Goal: Task Accomplishment & Management: Use online tool/utility

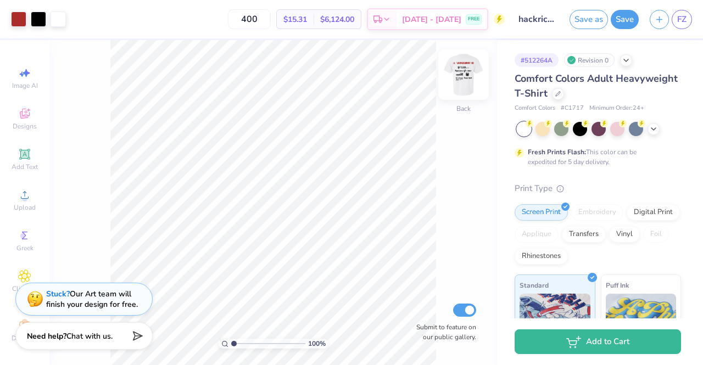
click at [463, 82] on img at bounding box center [464, 75] width 44 height 44
click at [470, 86] on img at bounding box center [464, 75] width 44 height 44
click at [468, 86] on img at bounding box center [464, 75] width 44 height 44
click at [655, 126] on icon at bounding box center [653, 128] width 9 height 9
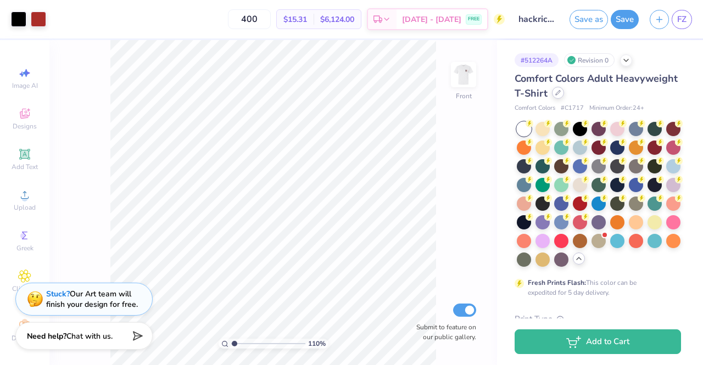
click at [564, 95] on div at bounding box center [558, 93] width 12 height 12
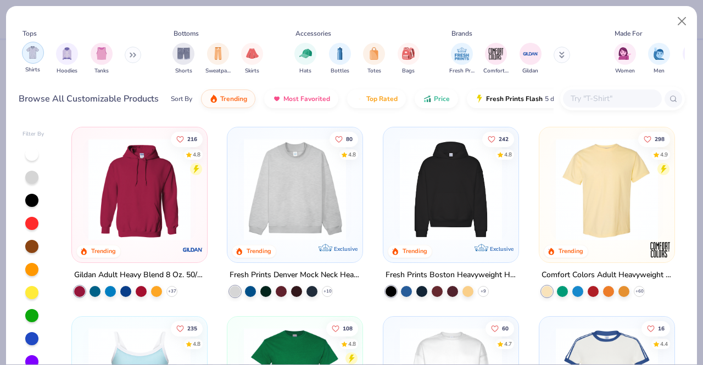
click at [35, 62] on div "filter for Shirts" at bounding box center [33, 53] width 22 height 22
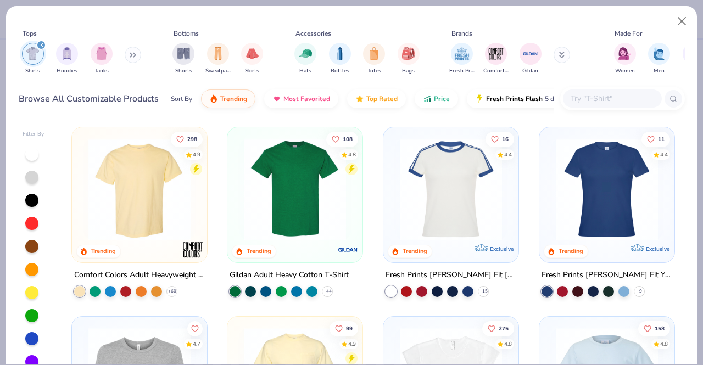
click at [277, 223] on img at bounding box center [294, 189] width 113 height 102
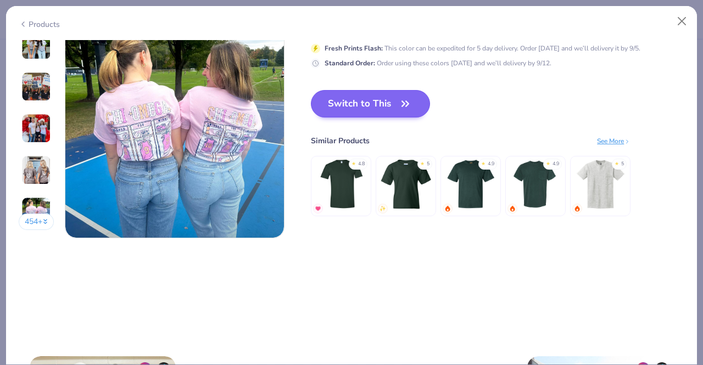
scroll to position [1467, 0]
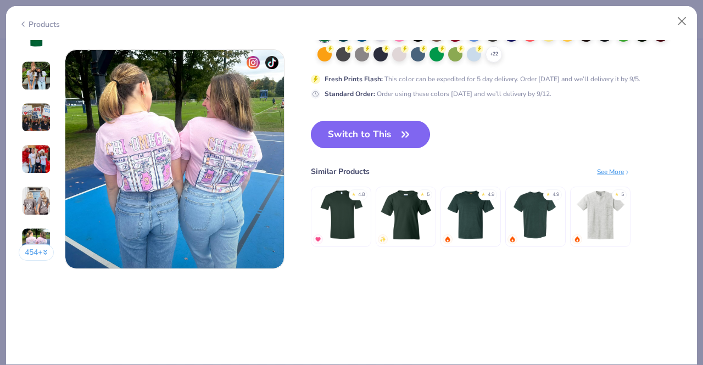
click at [379, 136] on button "Switch to This" at bounding box center [370, 134] width 119 height 27
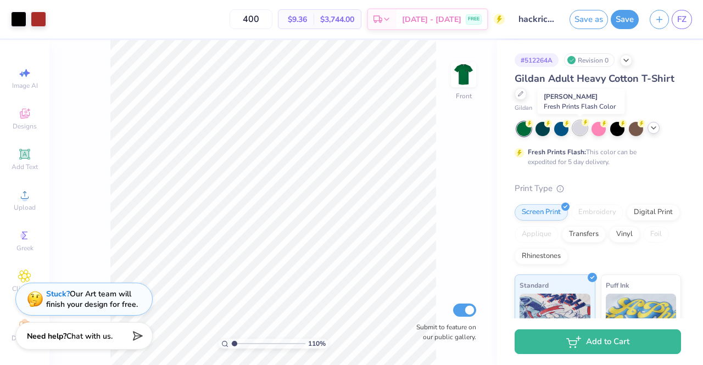
click at [582, 130] on div at bounding box center [580, 128] width 14 height 14
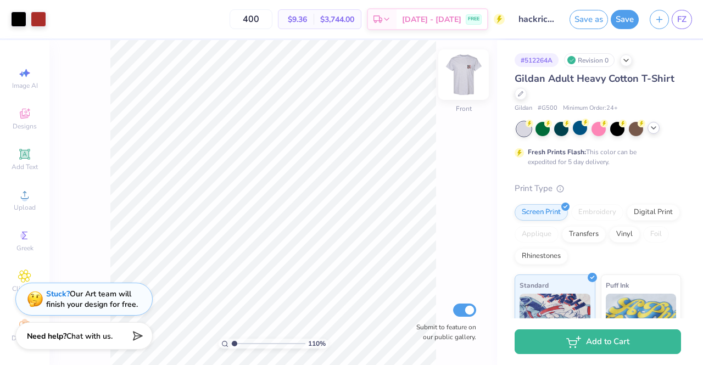
click at [461, 68] on img at bounding box center [464, 75] width 44 height 44
click at [654, 124] on icon at bounding box center [653, 128] width 9 height 9
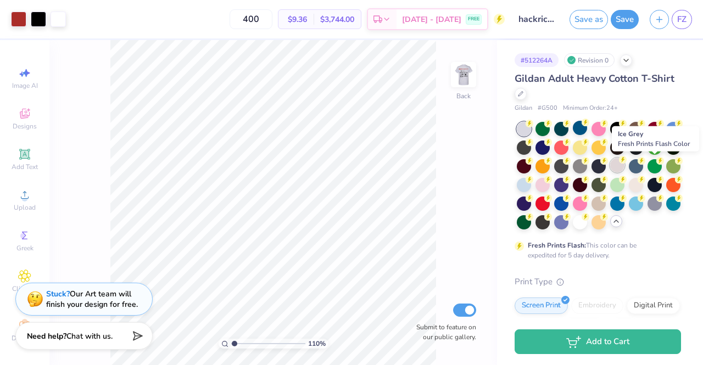
click at [624, 168] on div at bounding box center [617, 165] width 14 height 14
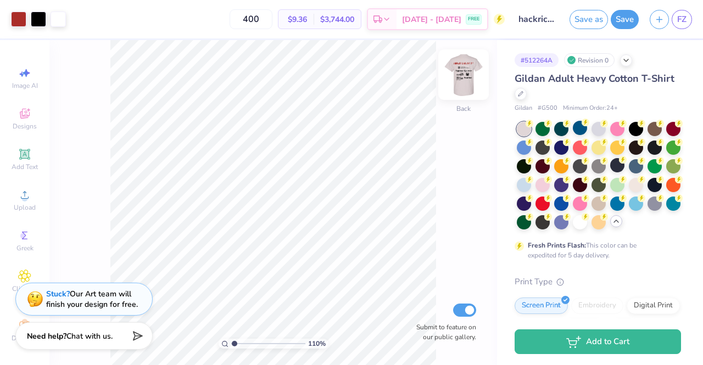
click at [467, 84] on img at bounding box center [464, 75] width 44 height 44
click at [467, 84] on img at bounding box center [463, 75] width 22 height 22
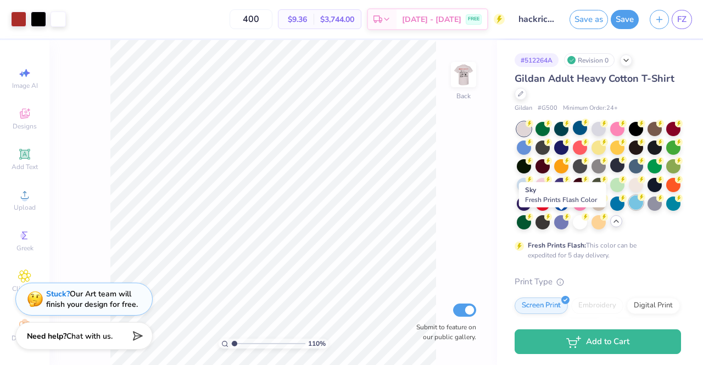
click at [629, 210] on div at bounding box center [636, 202] width 14 height 14
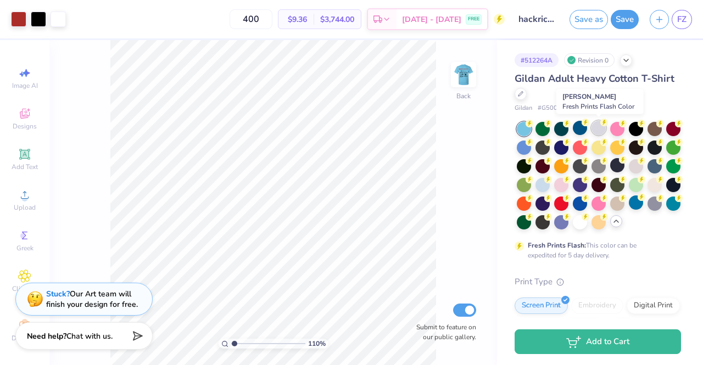
click at [597, 132] on div at bounding box center [598, 128] width 14 height 14
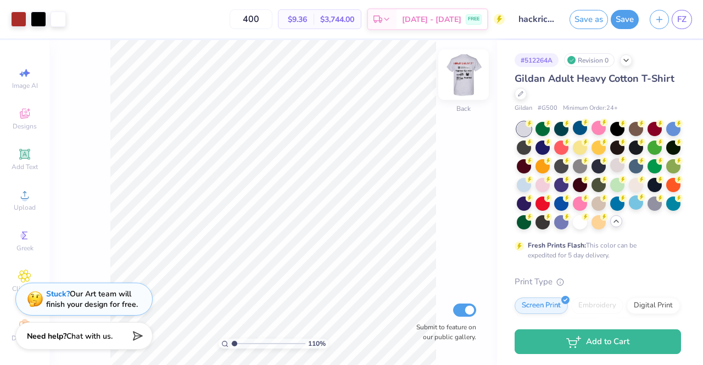
click at [466, 75] on img at bounding box center [464, 75] width 44 height 44
click at [464, 88] on img at bounding box center [464, 75] width 44 height 44
click at [573, 228] on div at bounding box center [580, 221] width 14 height 14
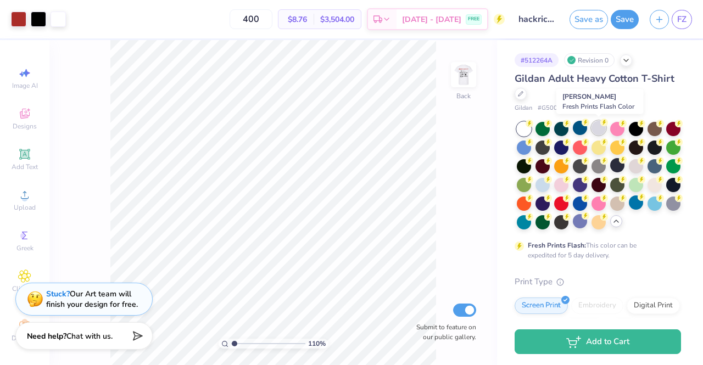
click at [596, 130] on div at bounding box center [598, 128] width 14 height 14
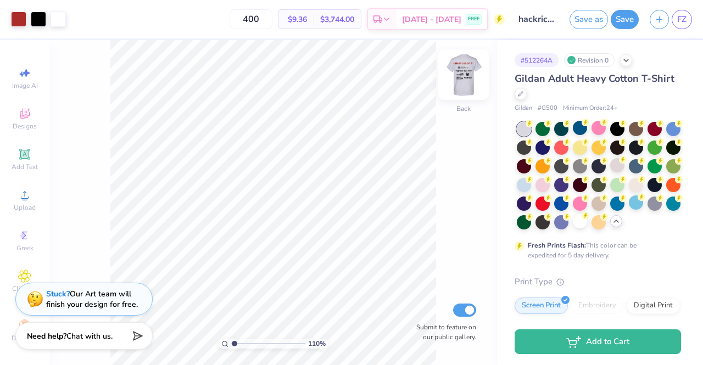
click at [460, 85] on img at bounding box center [464, 75] width 44 height 44
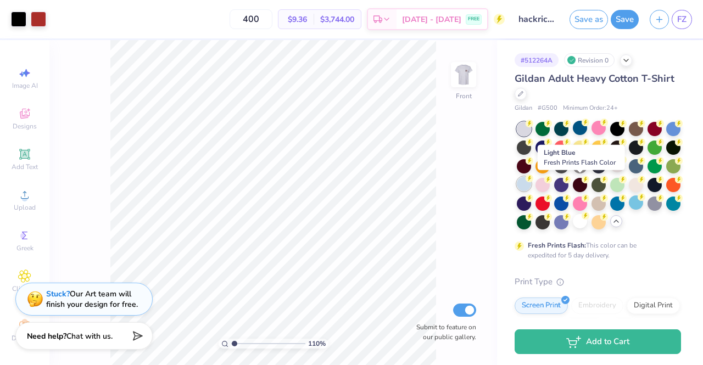
click at [531, 187] on div at bounding box center [524, 184] width 14 height 14
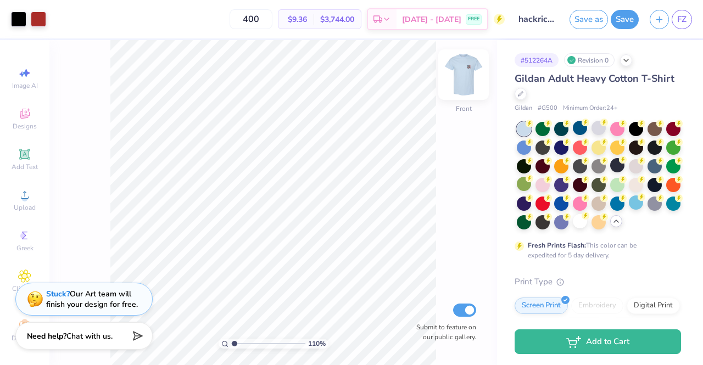
click at [456, 83] on img at bounding box center [464, 75] width 44 height 44
click at [594, 129] on div at bounding box center [598, 128] width 14 height 14
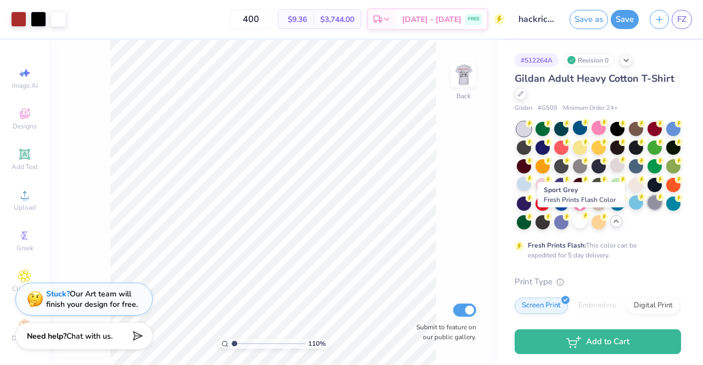
click at [647, 210] on div at bounding box center [654, 202] width 14 height 14
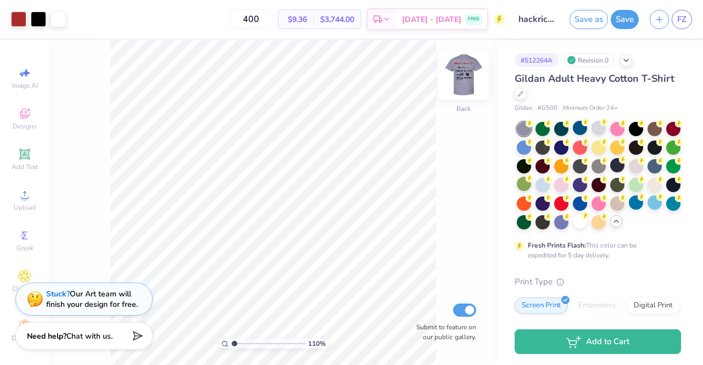
click at [463, 66] on img at bounding box center [464, 75] width 44 height 44
click at [463, 66] on img at bounding box center [463, 75] width 22 height 22
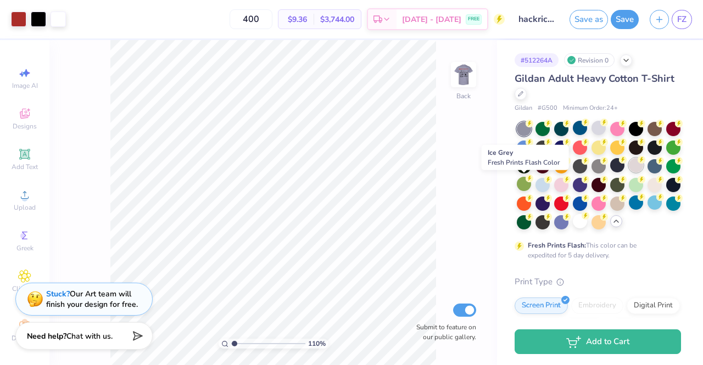
click at [629, 172] on div at bounding box center [636, 165] width 14 height 14
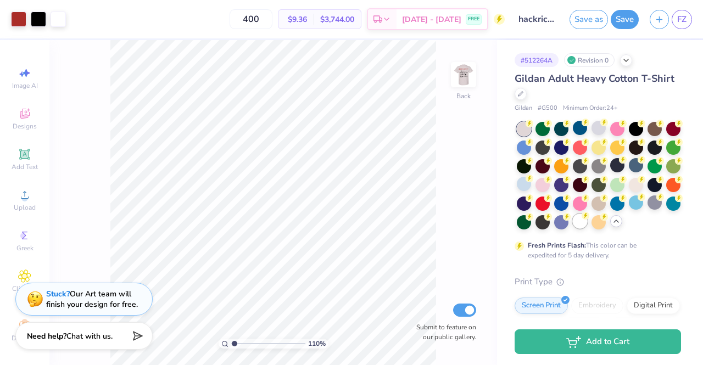
click at [573, 228] on div at bounding box center [580, 221] width 14 height 14
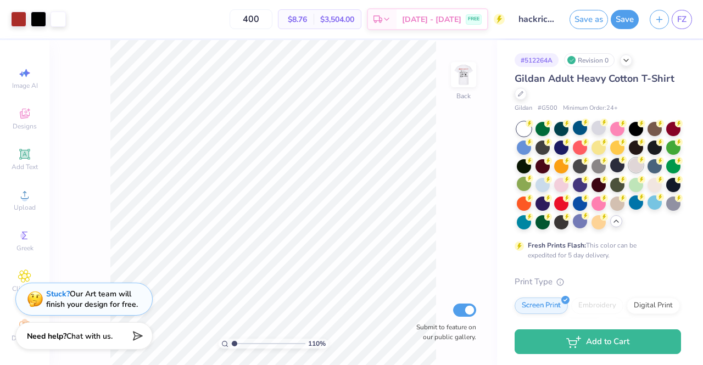
click at [629, 172] on div at bounding box center [636, 165] width 14 height 14
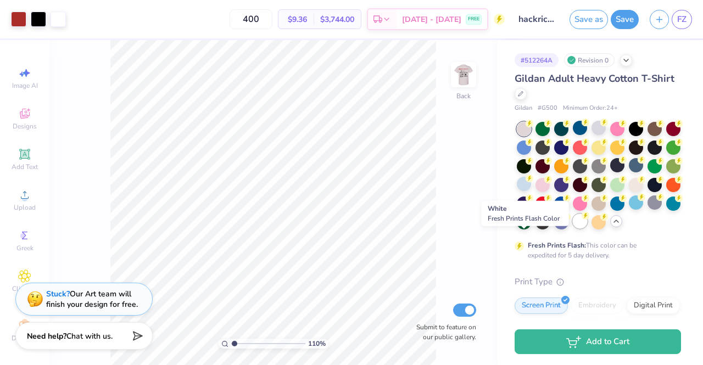
click at [573, 228] on div at bounding box center [580, 221] width 14 height 14
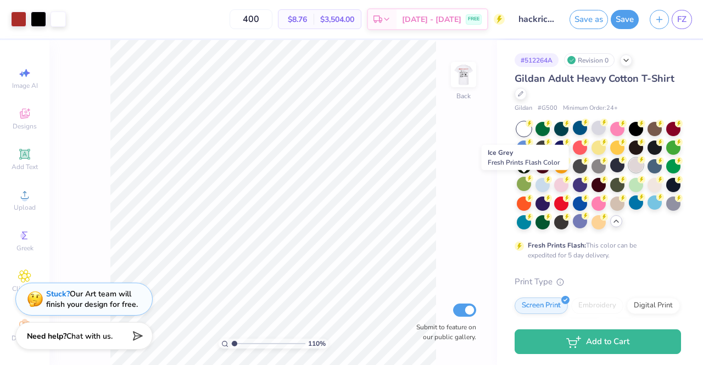
click at [629, 172] on div at bounding box center [636, 165] width 14 height 14
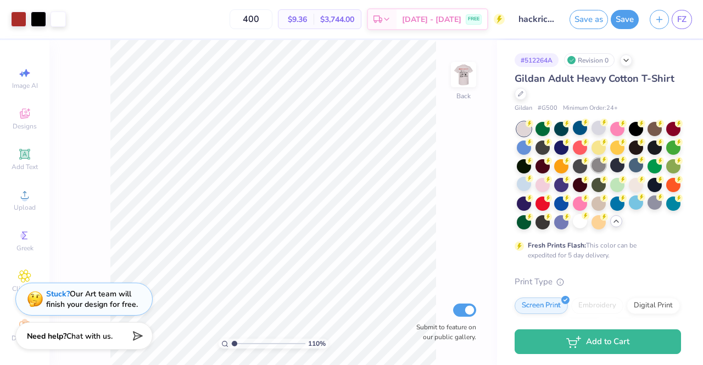
click at [606, 166] on div at bounding box center [598, 165] width 14 height 14
click at [479, 75] on img at bounding box center [464, 75] width 44 height 44
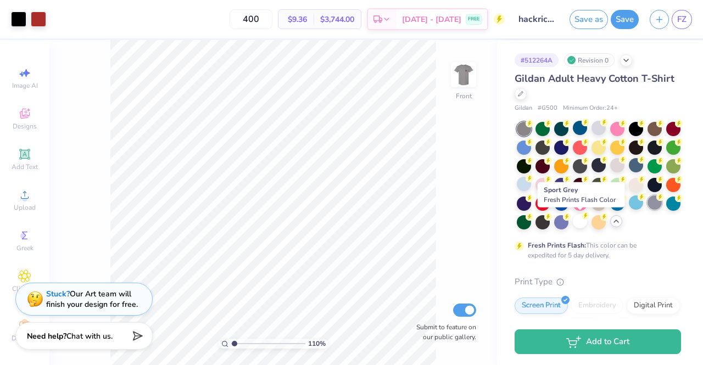
click at [647, 210] on div at bounding box center [654, 202] width 14 height 14
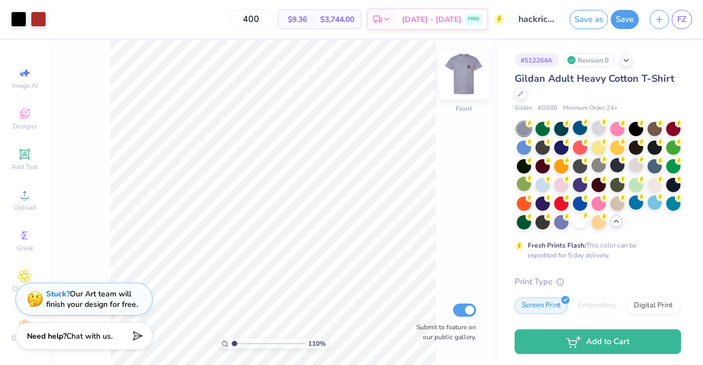
click at [480, 73] on img at bounding box center [464, 75] width 44 height 44
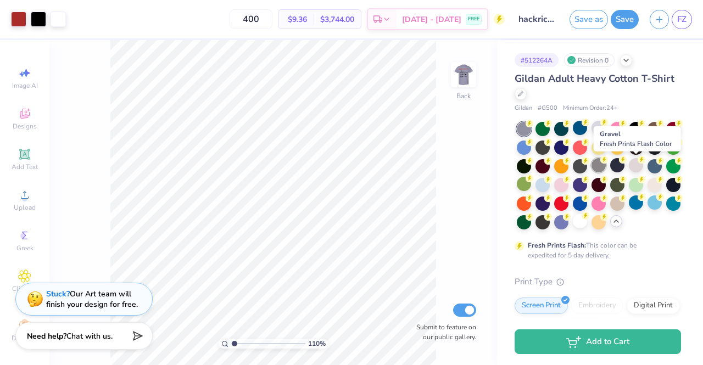
click at [606, 163] on div at bounding box center [598, 165] width 14 height 14
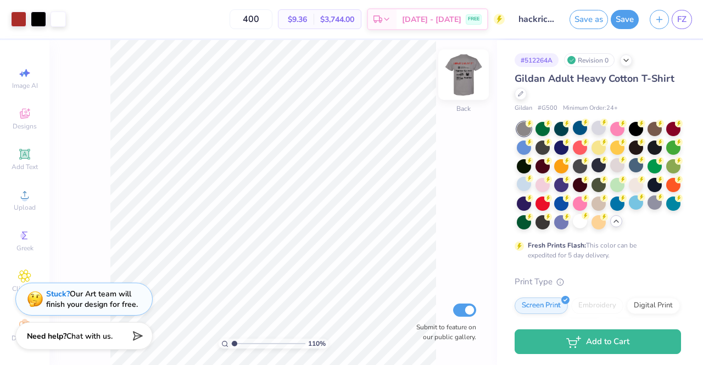
click at [472, 80] on img at bounding box center [464, 75] width 44 height 44
click at [472, 80] on img at bounding box center [463, 75] width 22 height 22
click at [475, 87] on img at bounding box center [464, 75] width 44 height 44
drag, startPoint x: 466, startPoint y: 71, endPoint x: 506, endPoint y: 19, distance: 65.7
click at [466, 71] on img at bounding box center [463, 75] width 22 height 22
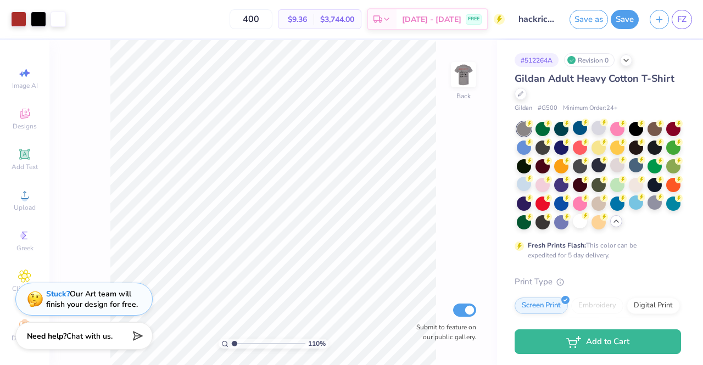
type input "1.1044341543675"
